Goal: Find specific page/section: Find specific page/section

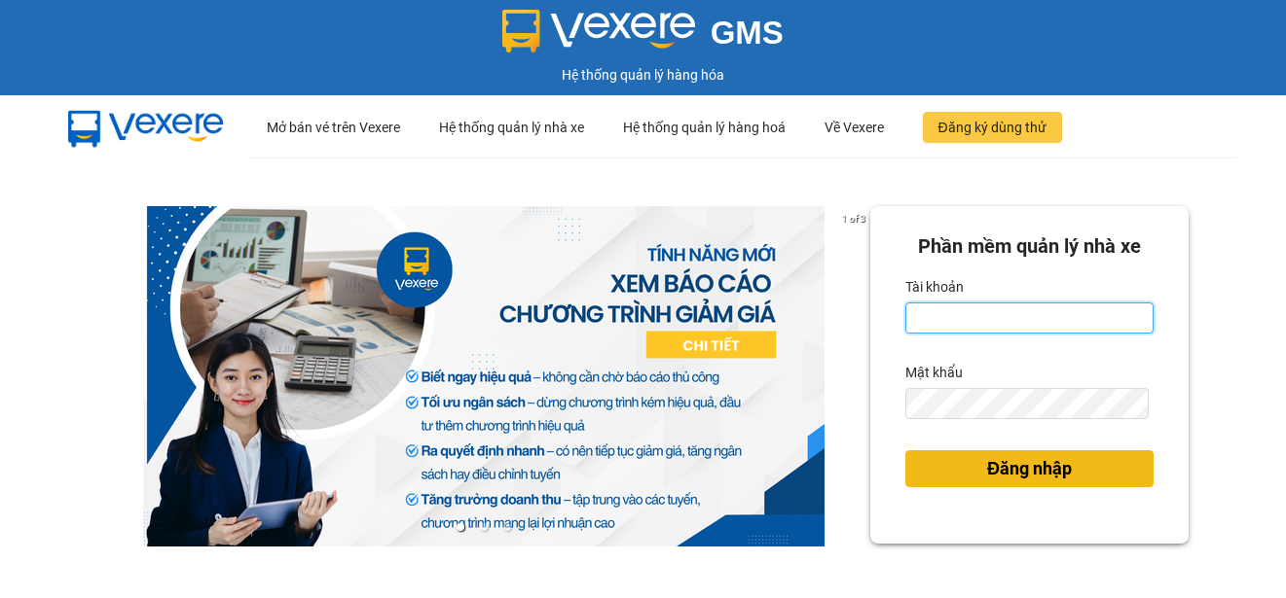
type input "ttngoc.halan"
click at [983, 453] on button "Đăng nhập" at bounding box center [1029, 469] width 248 height 37
click at [987, 464] on span "Đăng nhập" at bounding box center [1029, 468] width 85 height 27
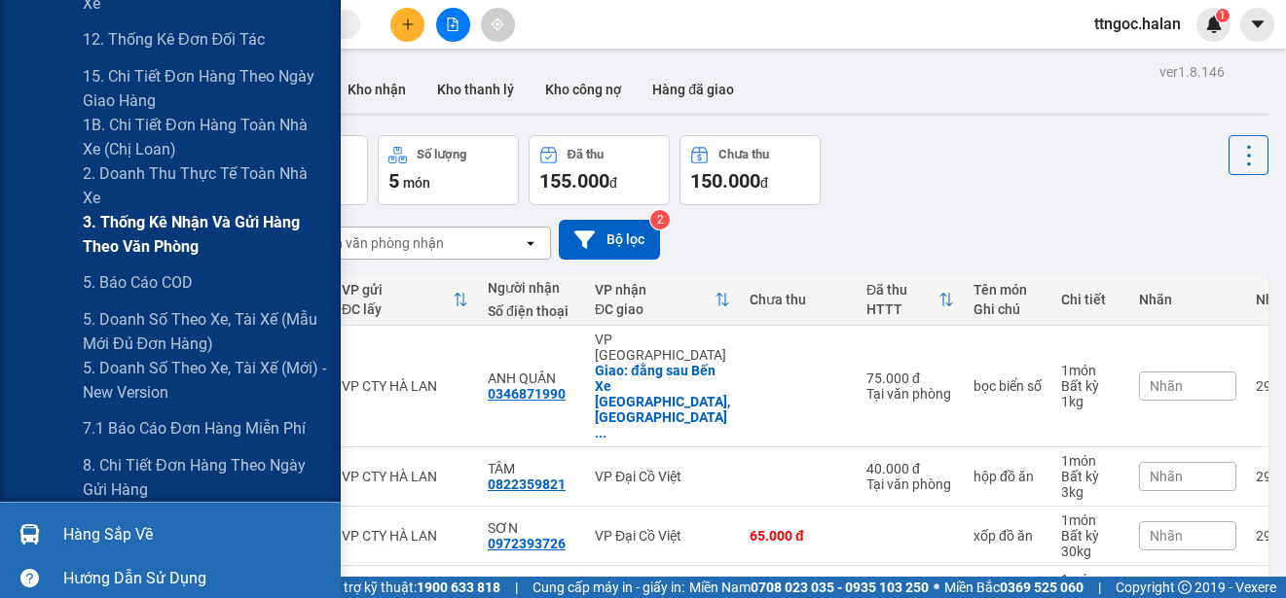
scroll to position [389, 0]
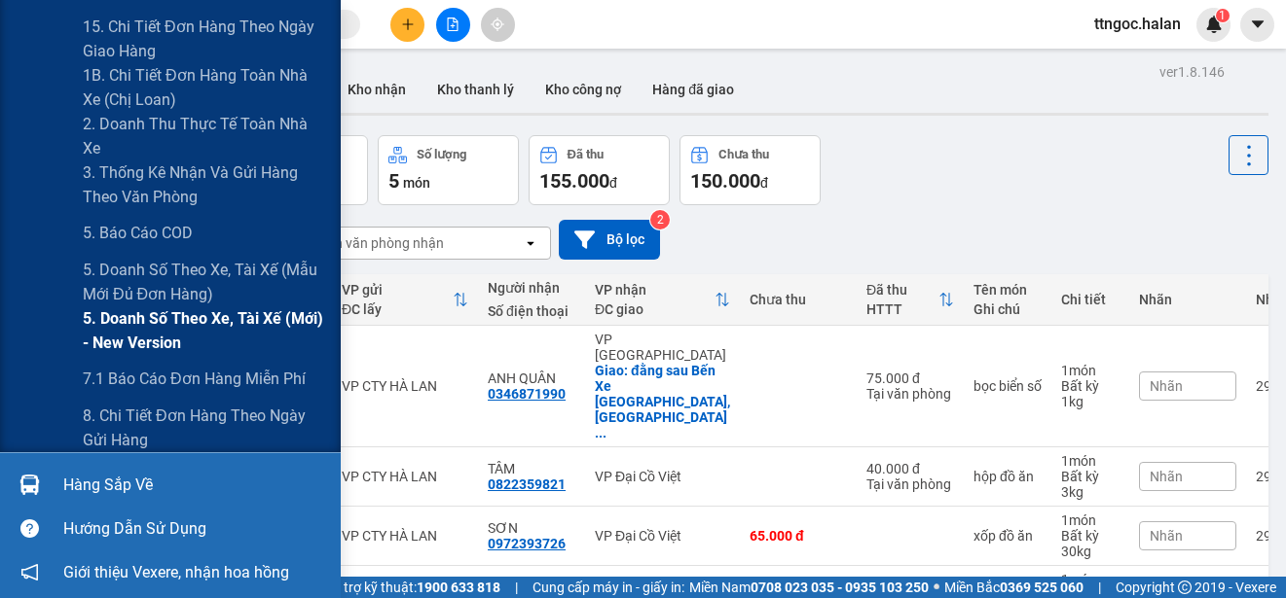
click at [216, 328] on span "5. Doanh số theo xe, tài xế (mới) - New version" at bounding box center [204, 331] width 243 height 49
